Goal: Task Accomplishment & Management: Complete application form

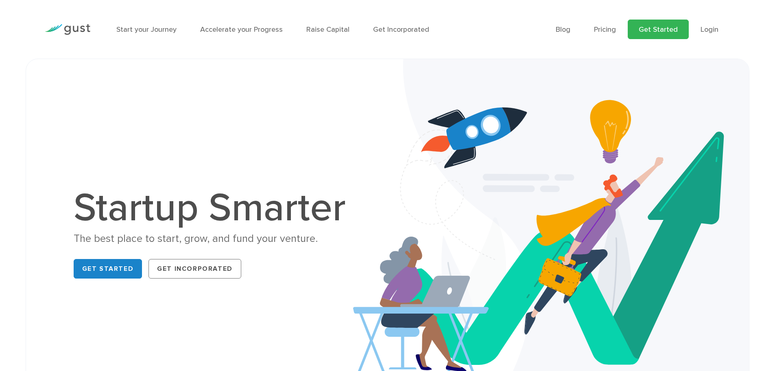
drag, startPoint x: 0, startPoint y: 0, endPoint x: 664, endPoint y: 38, distance: 665.3
click at [664, 38] on link "Get Started" at bounding box center [658, 30] width 61 height 20
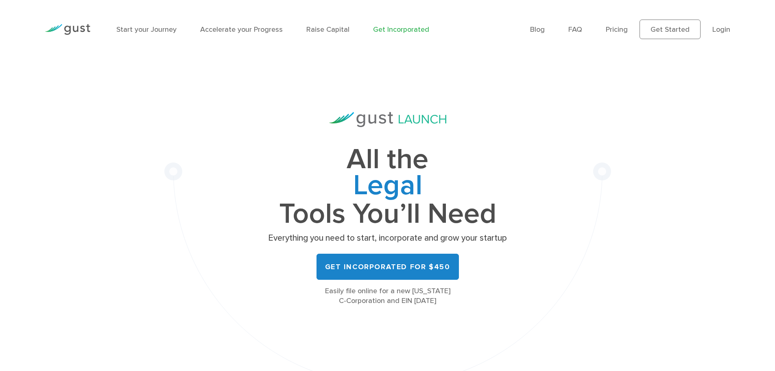
click at [709, 31] on ul "Blog FAQ Pricing Get Started Login Login" at bounding box center [630, 30] width 200 height 20
click at [713, 31] on link "Login" at bounding box center [721, 29] width 18 height 9
click at [723, 24] on li "Login" at bounding box center [721, 29] width 18 height 11
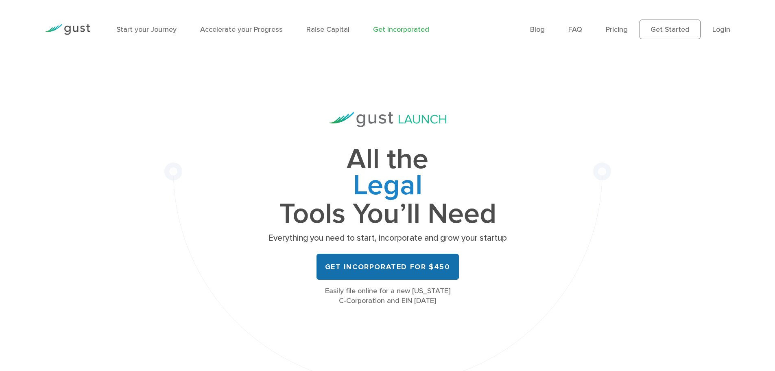
click at [398, 270] on link "Get Incorporated for $450" at bounding box center [387, 266] width 142 height 26
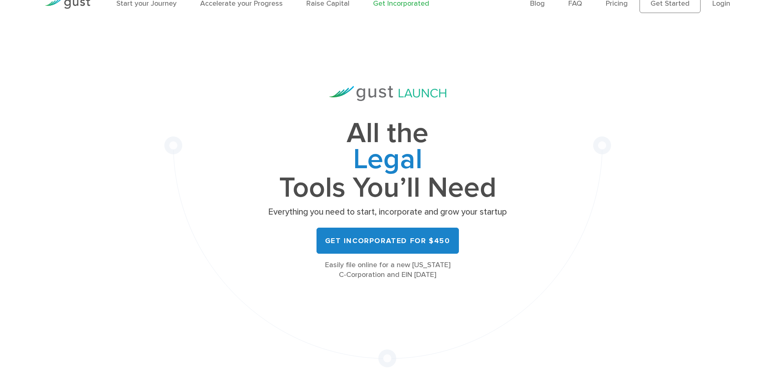
scroll to position [102, 0]
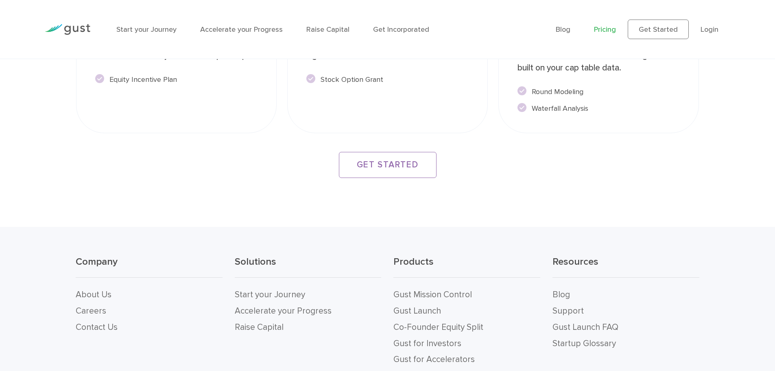
scroll to position [1601, 0]
